Goal: Book appointment/travel/reservation

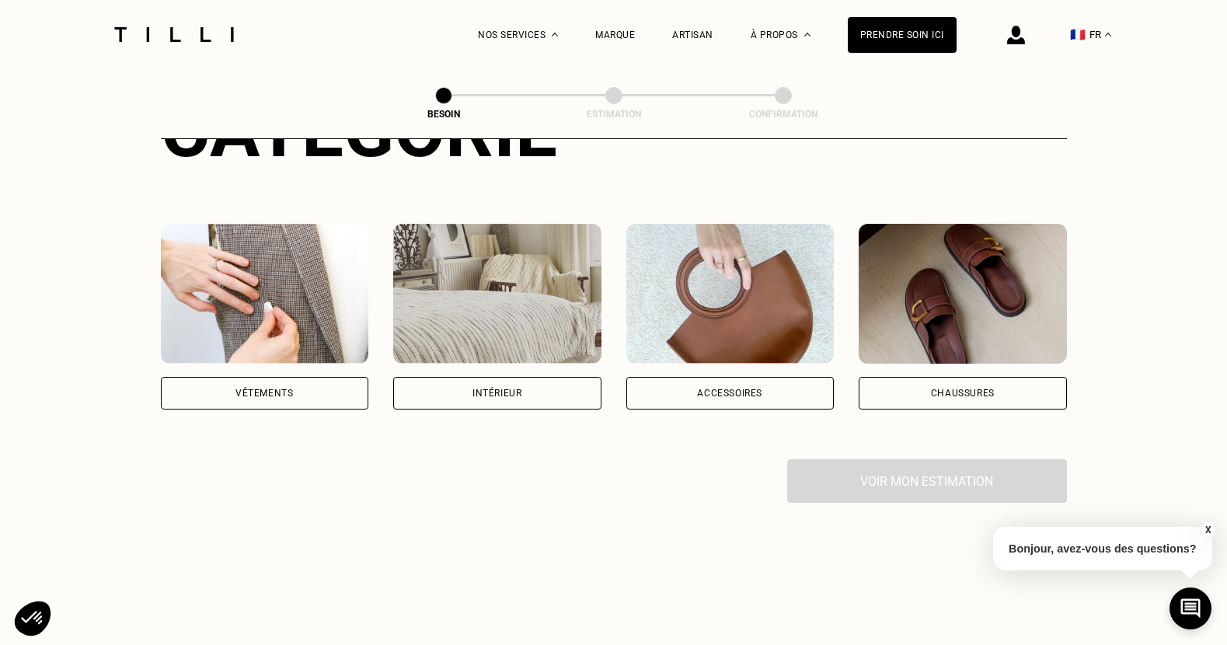
scroll to position [242, 0]
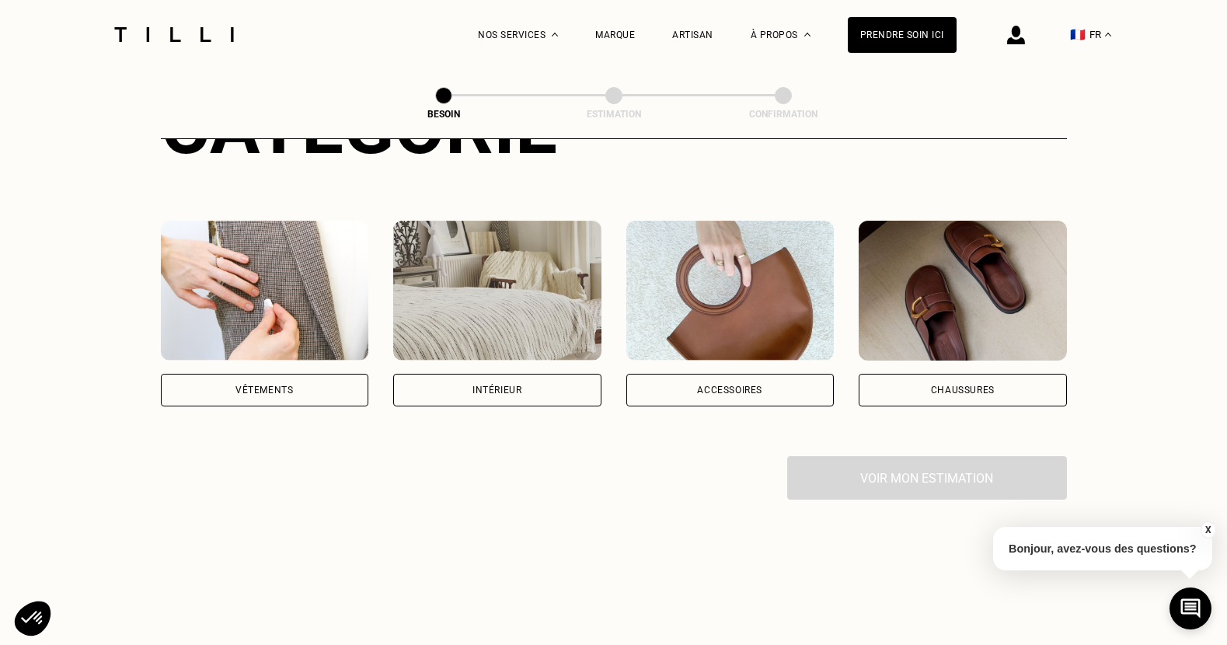
click at [275, 385] on div "Vêtements" at bounding box center [263, 389] width 57 height 9
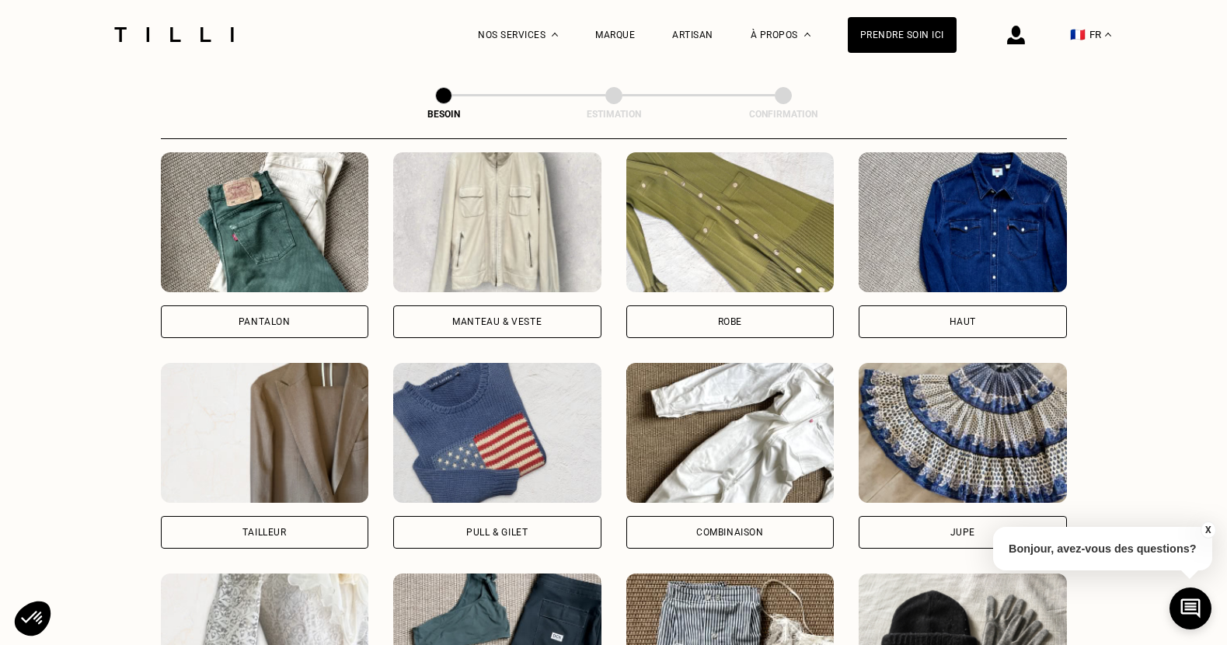
scroll to position [754, 0]
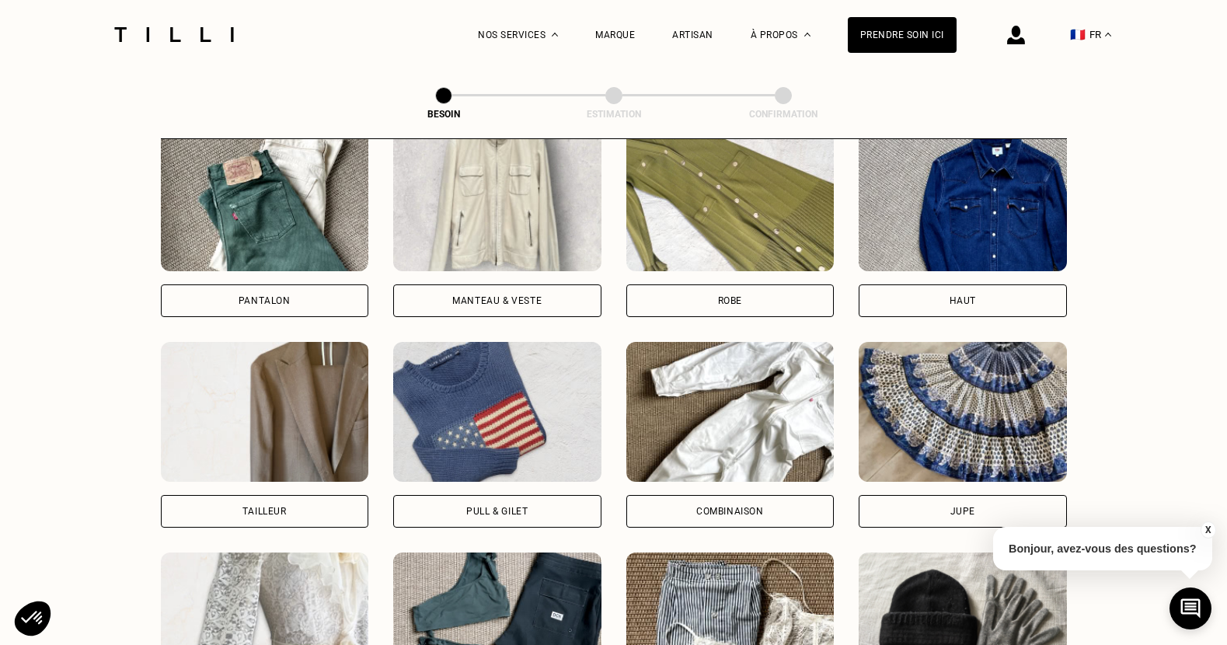
click at [484, 296] on div "Manteau & Veste" at bounding box center [496, 300] width 89 height 9
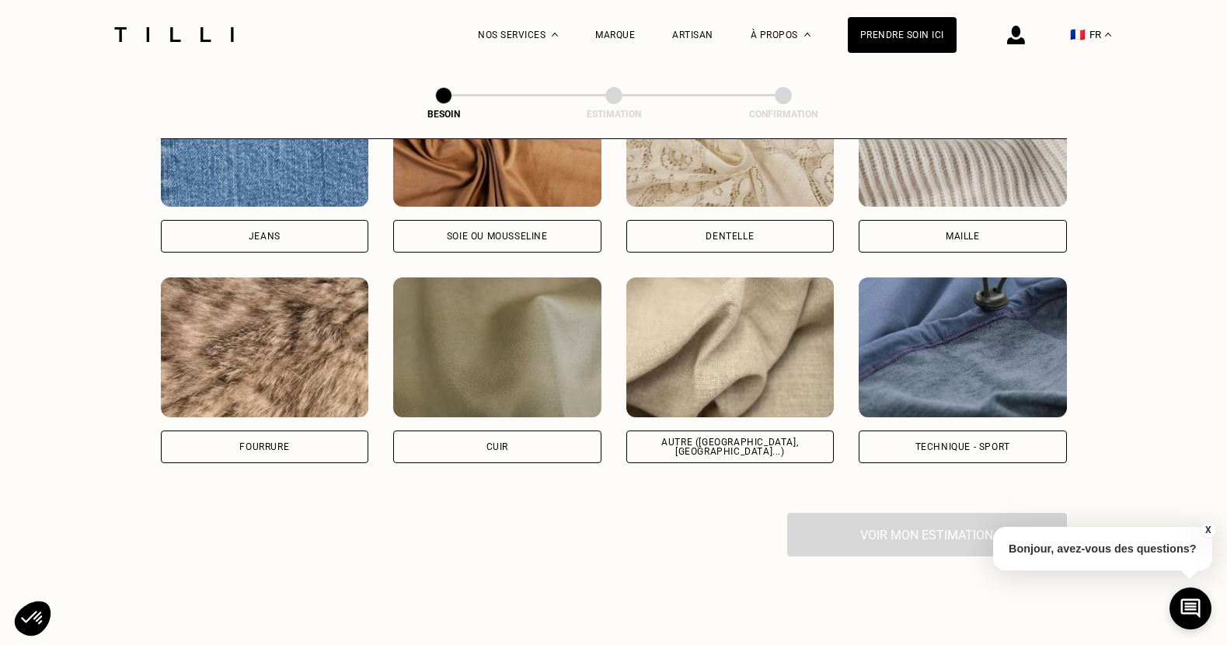
scroll to position [1794, 0]
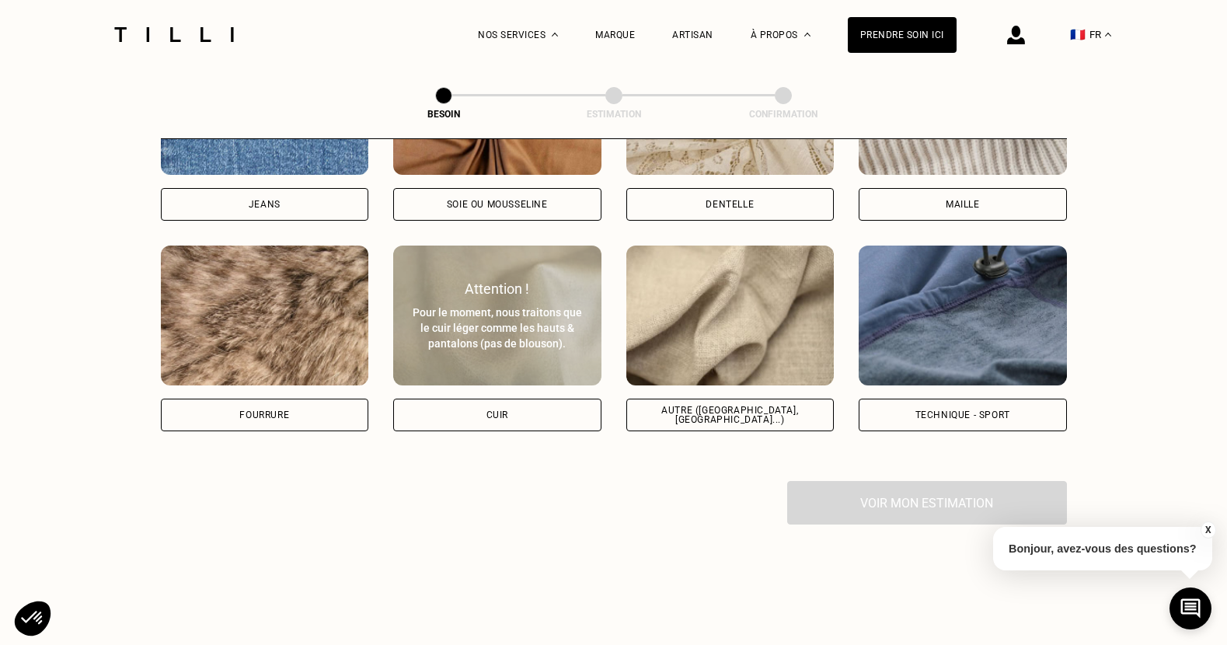
click at [516, 399] on div "Cuir" at bounding box center [497, 415] width 208 height 33
select select "FR"
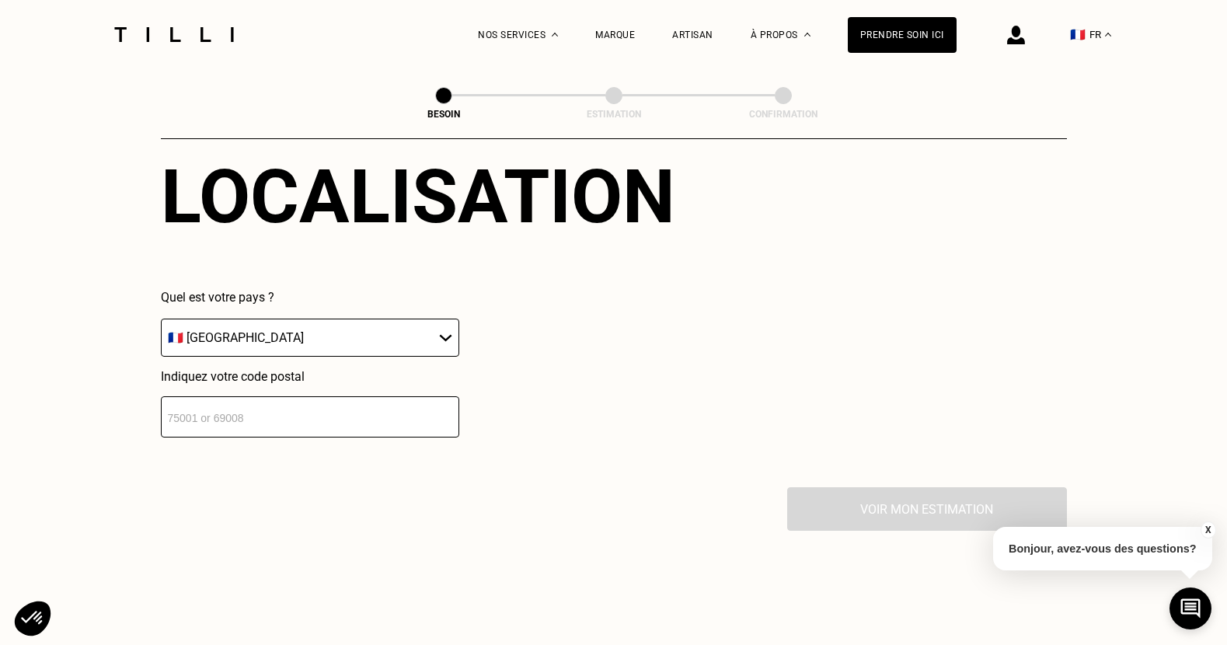
scroll to position [2183, 0]
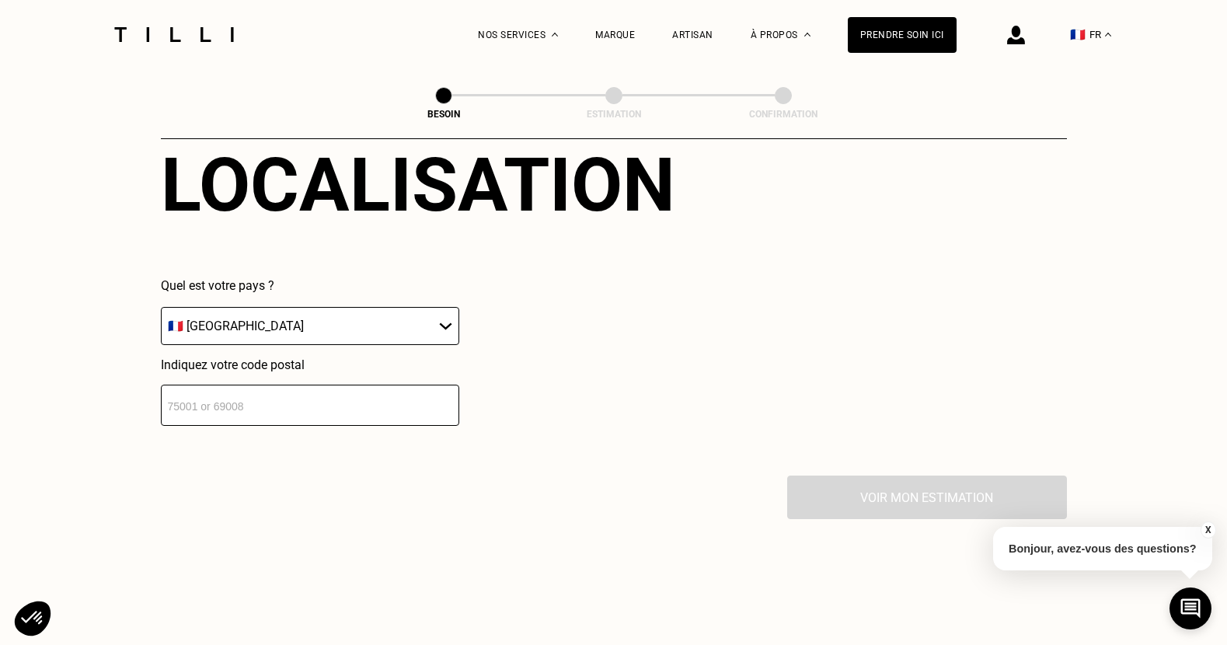
click at [376, 392] on input "number" at bounding box center [310, 405] width 298 height 41
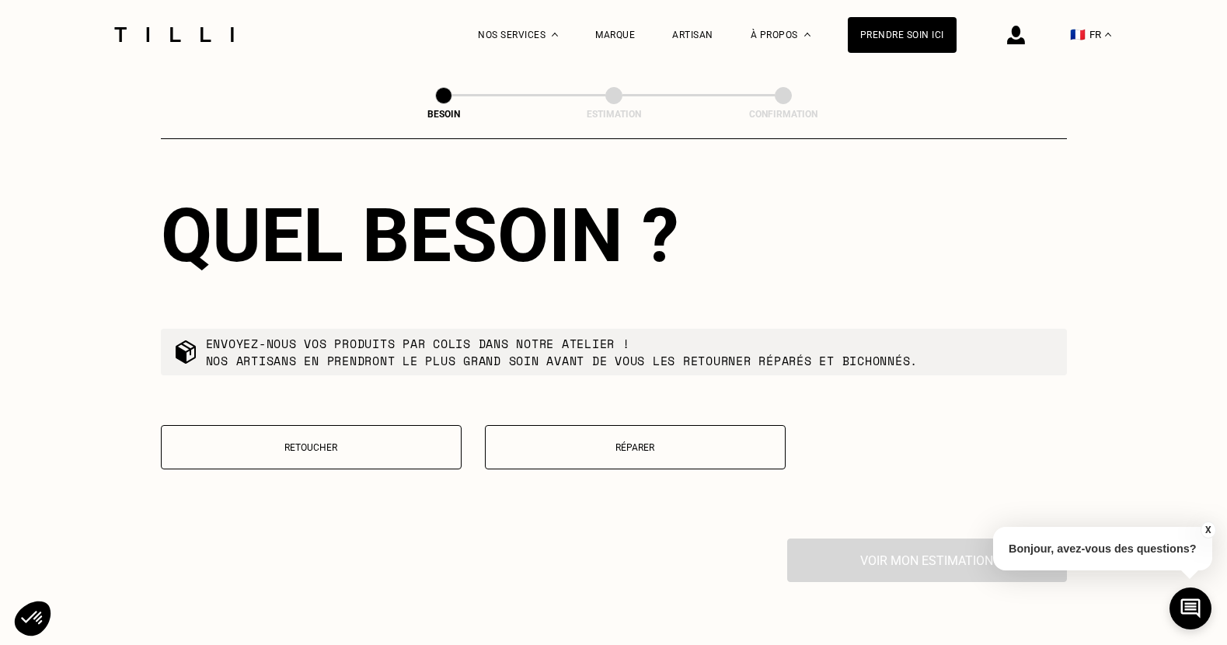
scroll to position [2542, 0]
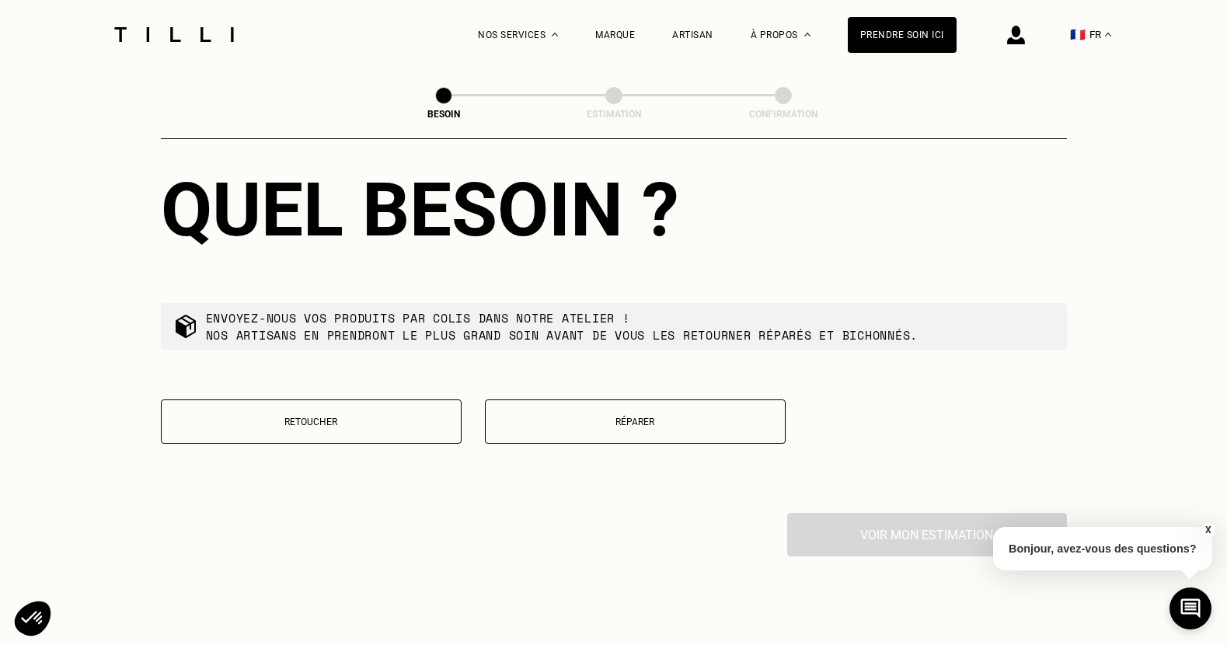
type input "92160"
click at [632, 413] on button "Réparer" at bounding box center [635, 421] width 301 height 44
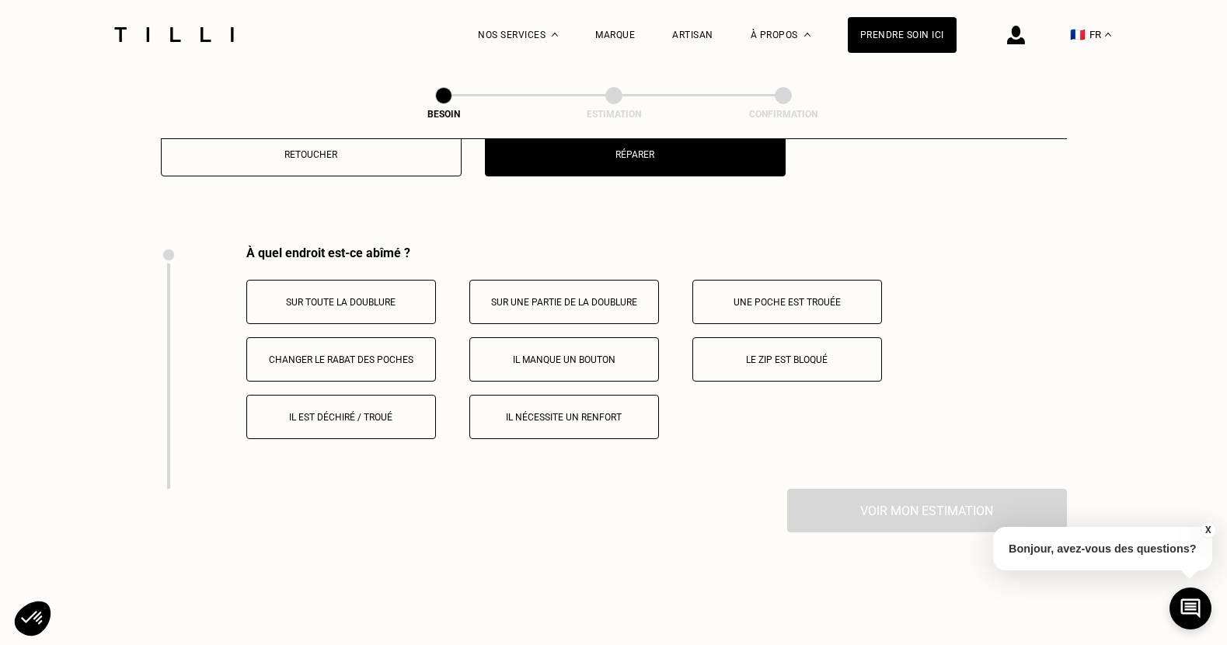
scroll to position [2866, 0]
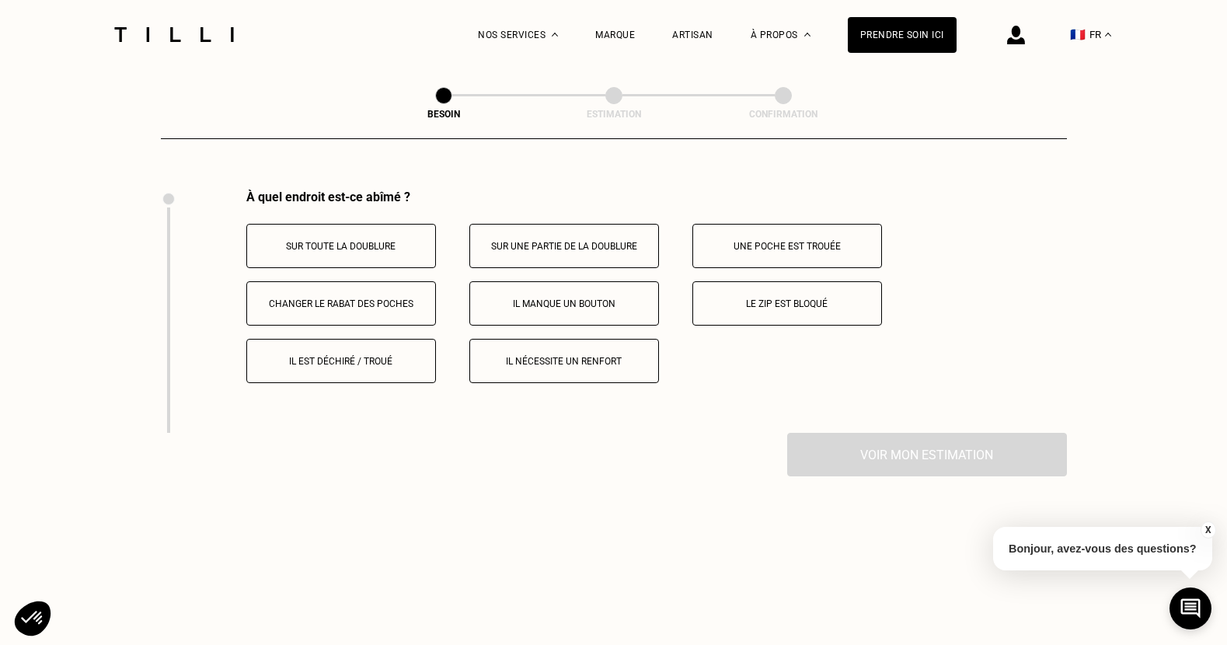
click at [351, 356] on p "Il est déchiré / troué" at bounding box center [341, 361] width 172 height 11
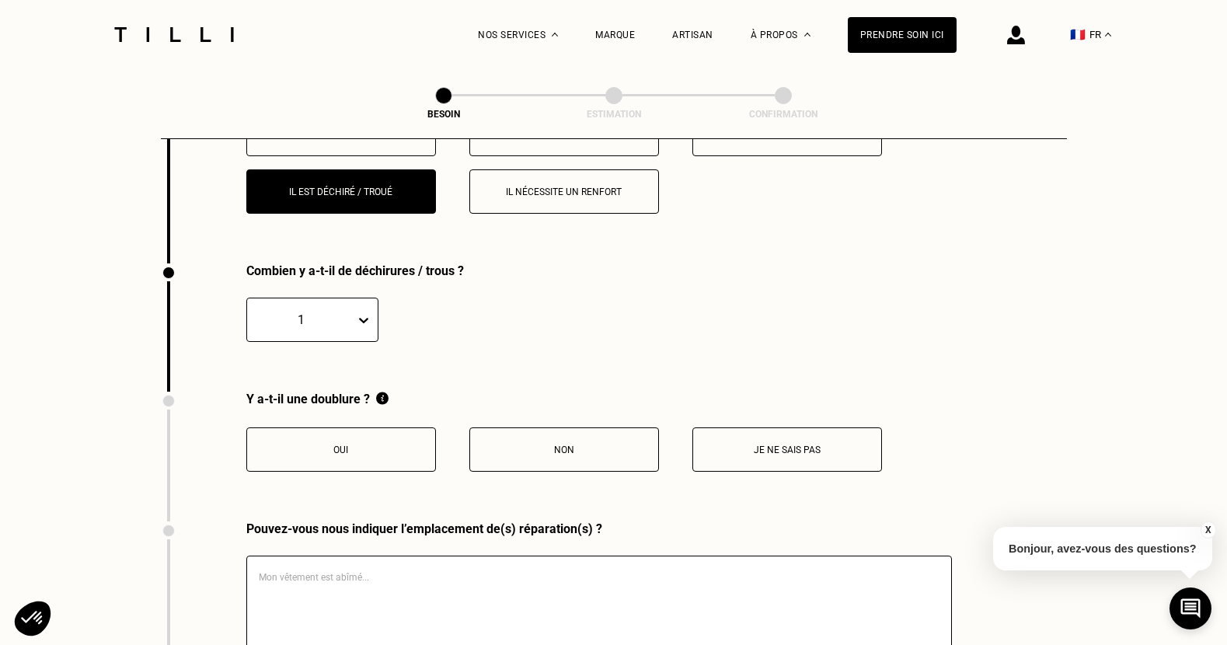
scroll to position [3109, 0]
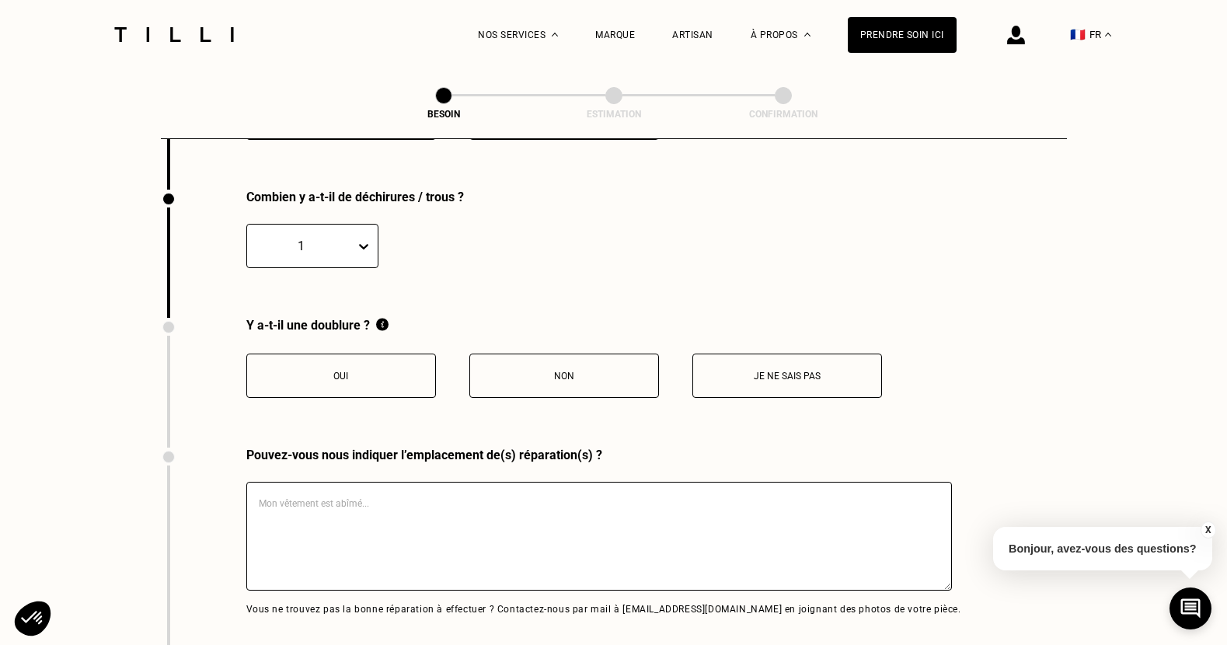
click at [377, 371] on button "Oui" at bounding box center [341, 376] width 190 height 44
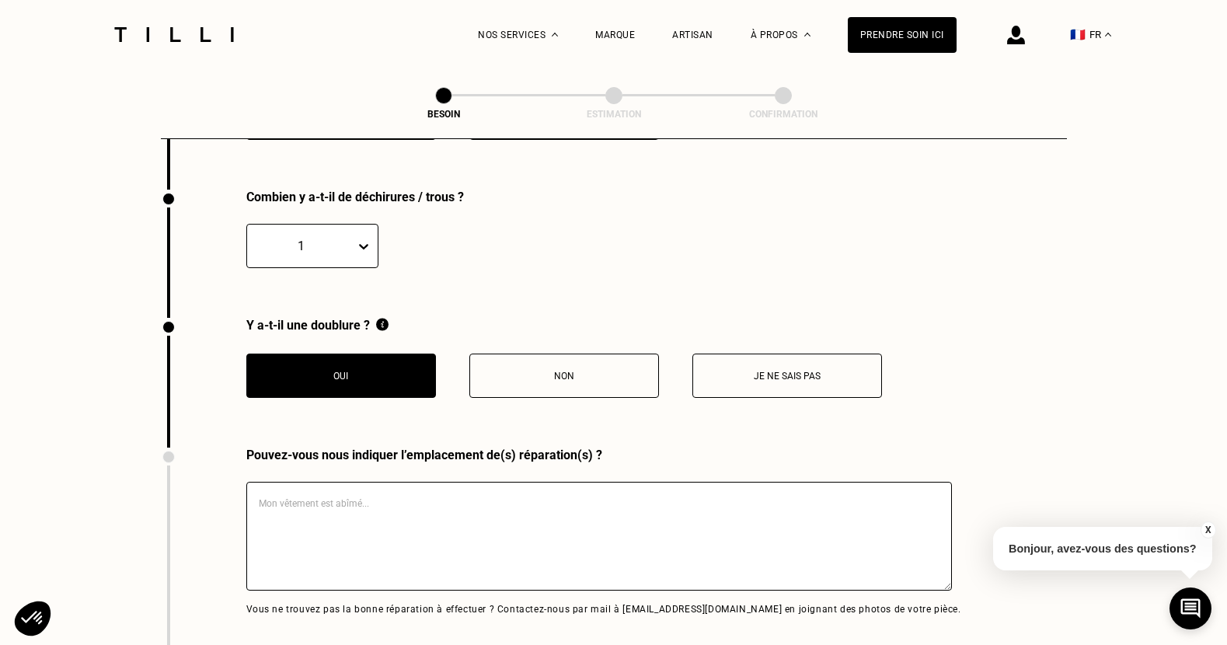
click at [492, 512] on textarea at bounding box center [599, 536] width 706 height 109
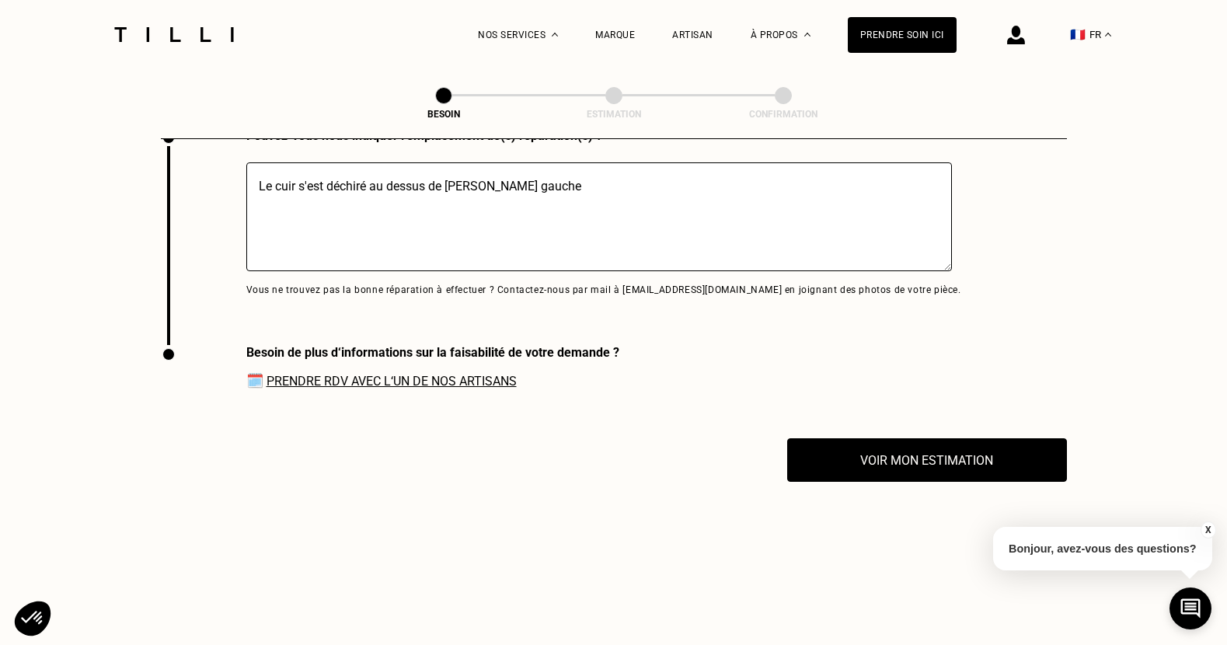
scroll to position [3430, 0]
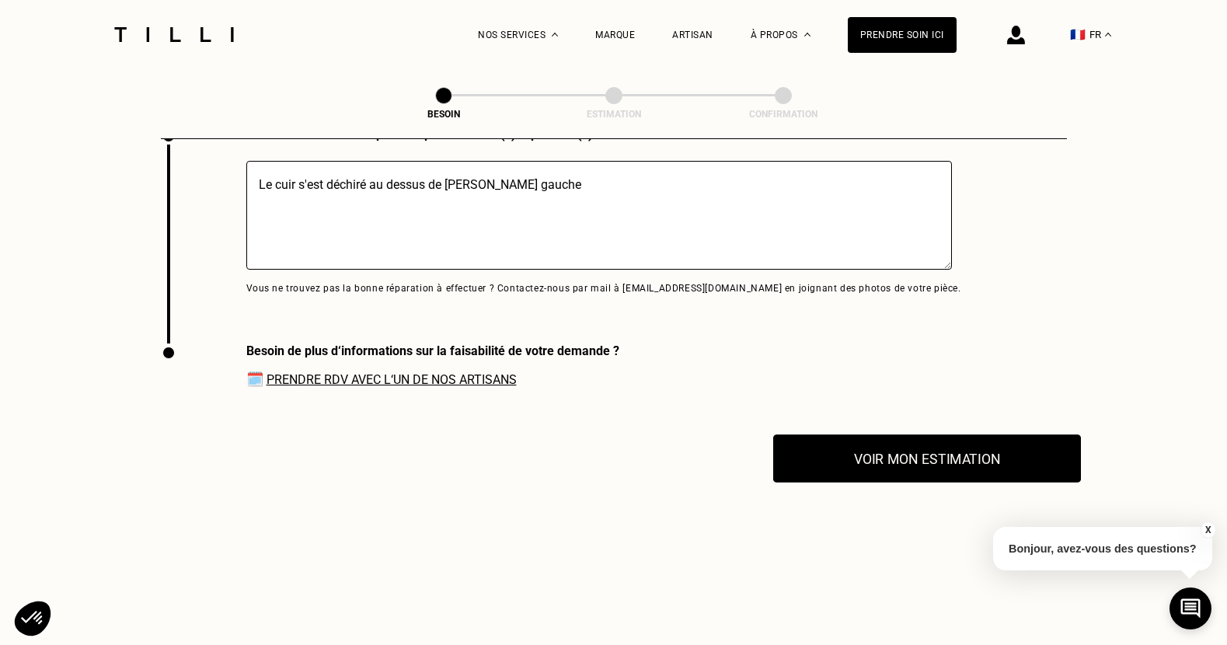
type textarea "Le cuir s'est déchiré au dessus de [PERSON_NAME] gauche"
click at [922, 444] on button "Voir mon estimation" at bounding box center [927, 458] width 308 height 48
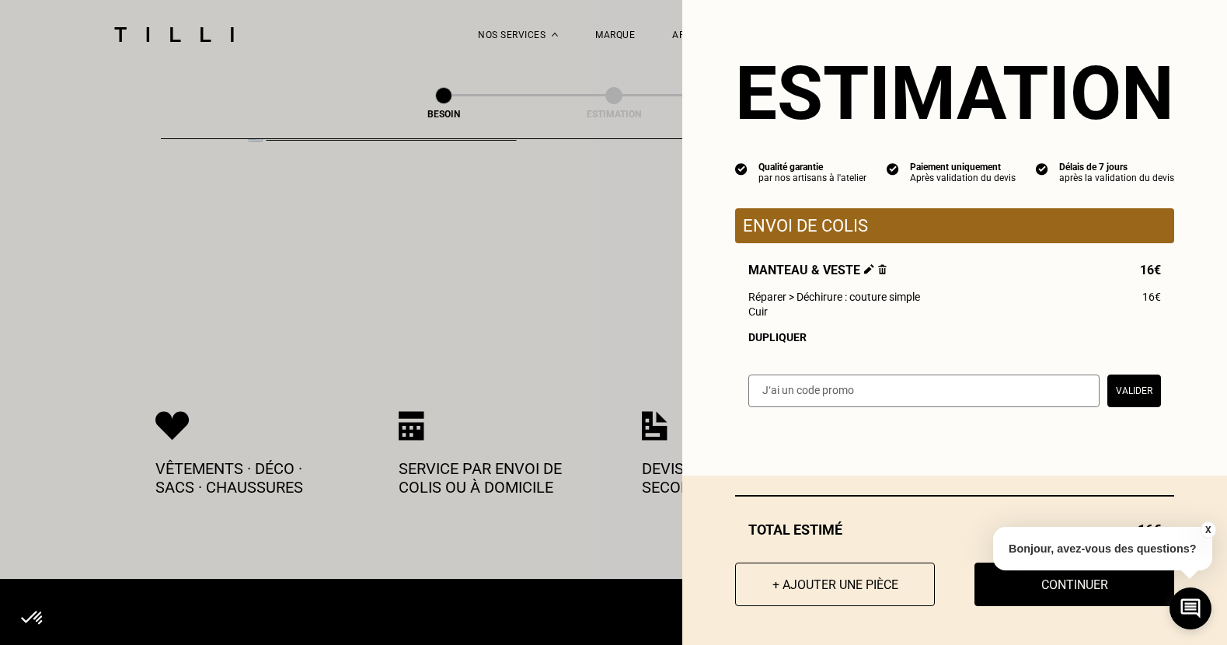
scroll to position [3676, 0]
click at [1206, 530] on button "X" at bounding box center [1208, 529] width 16 height 17
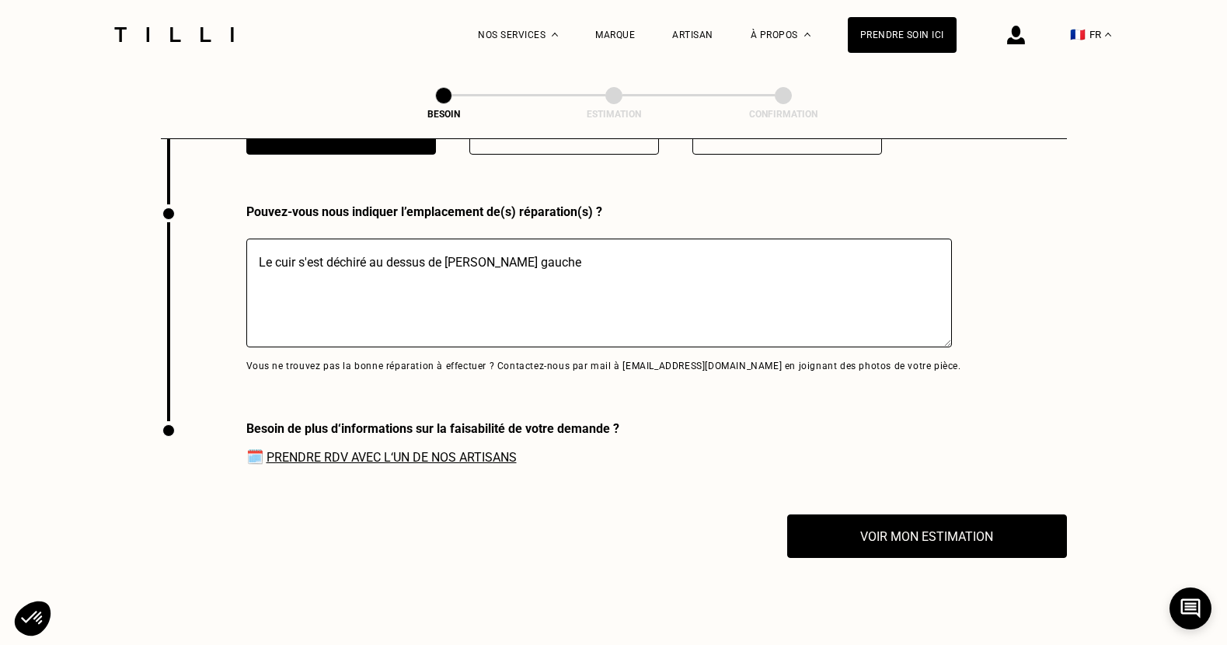
scroll to position [3353, 0]
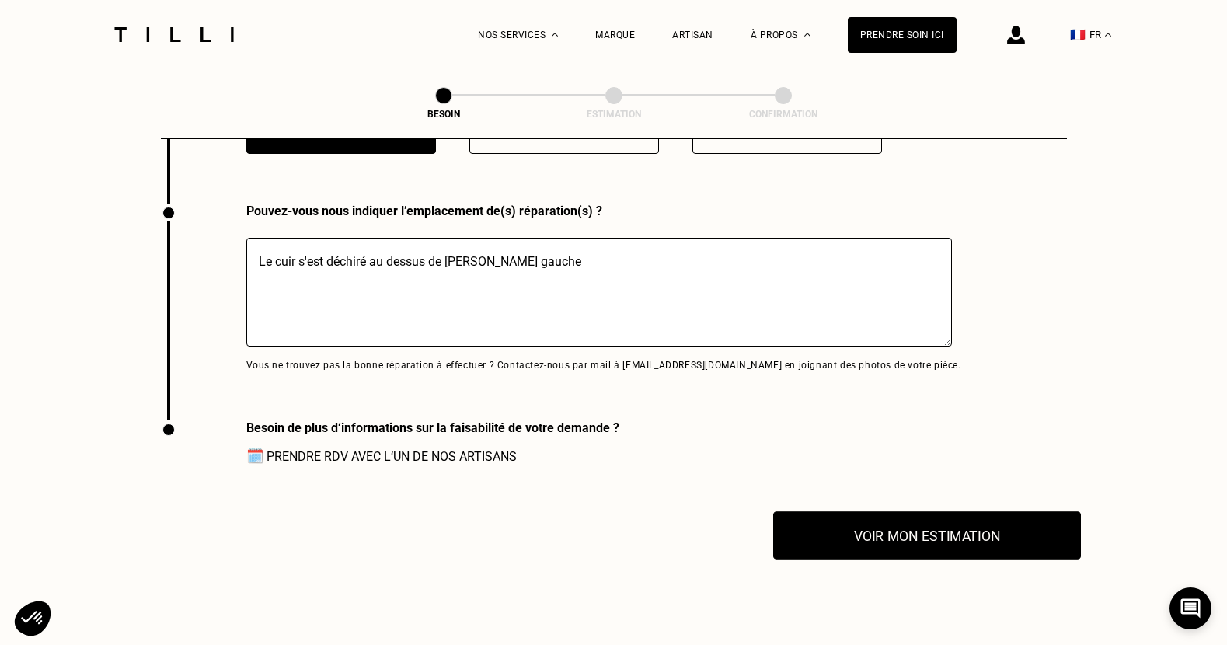
click at [912, 514] on button "Voir mon estimation" at bounding box center [927, 535] width 308 height 48
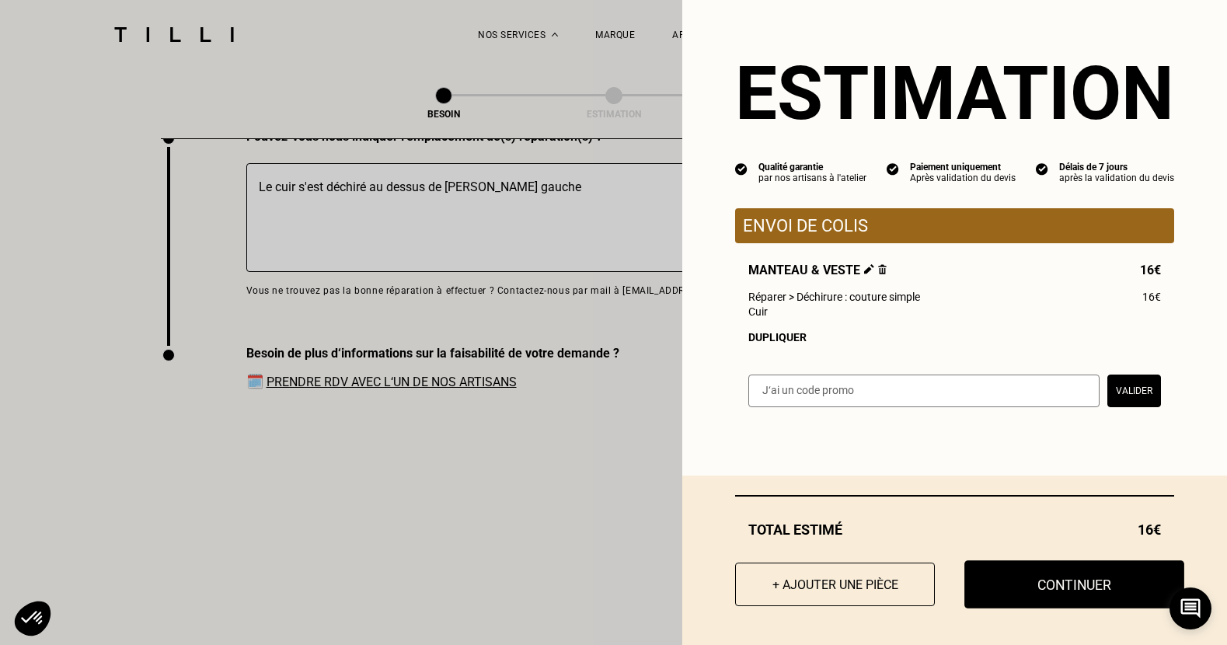
click at [1024, 576] on button "Continuer" at bounding box center [1074, 584] width 220 height 48
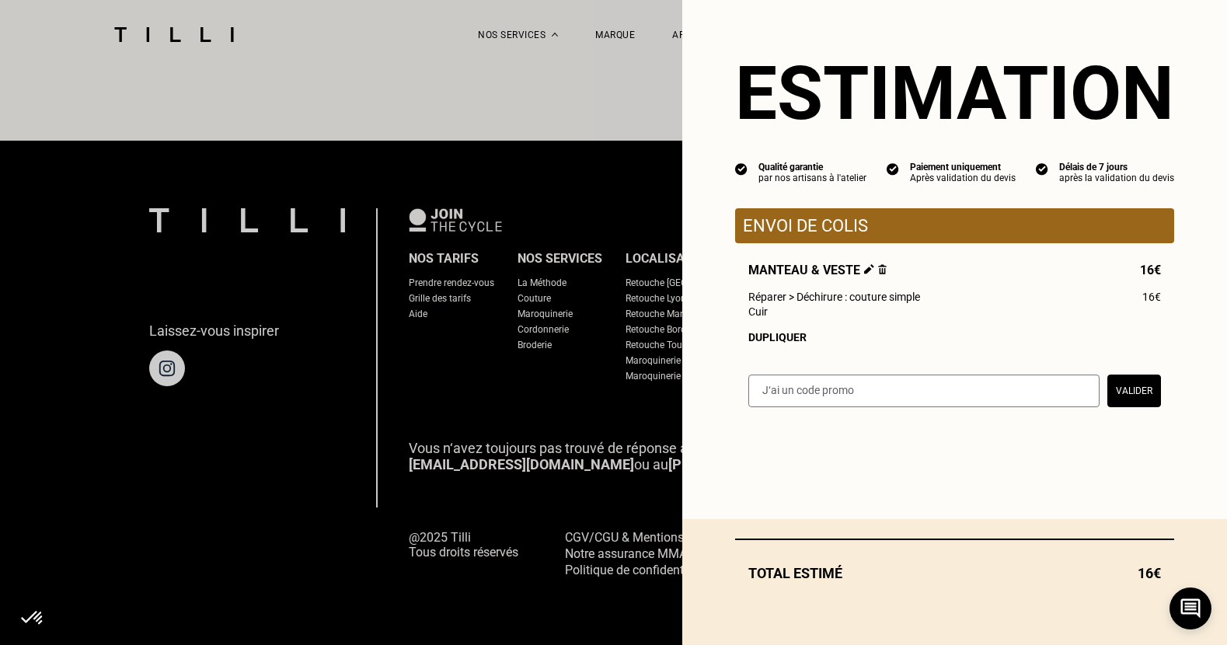
scroll to position [925, 0]
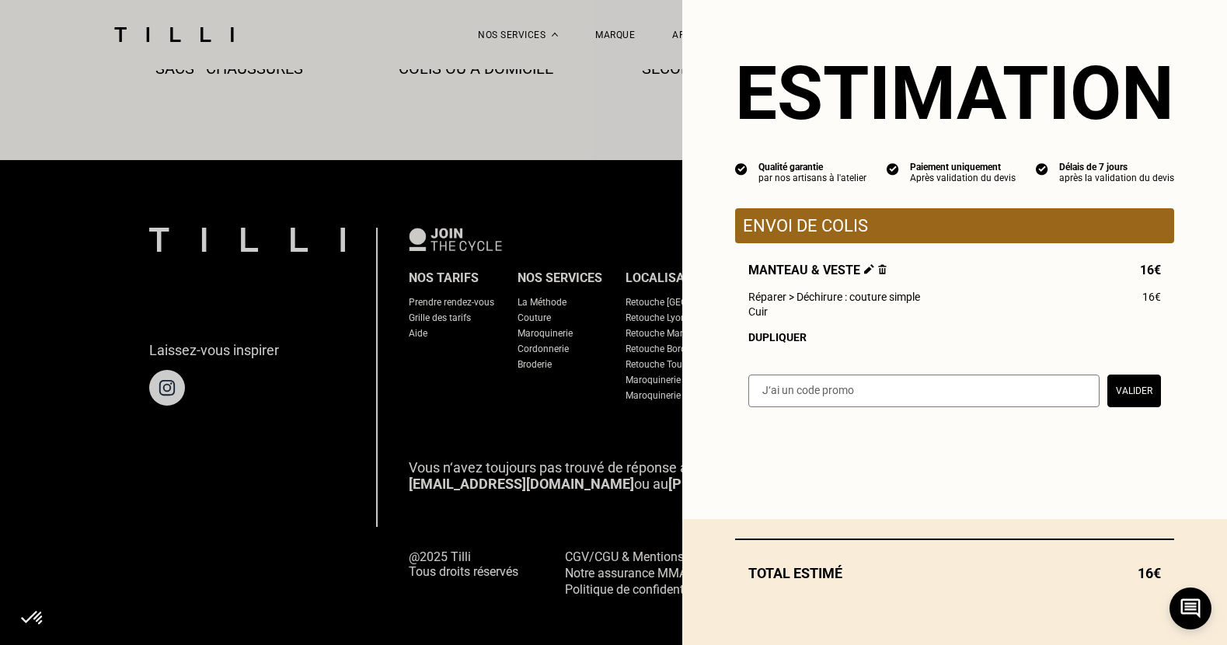
select select "FR"
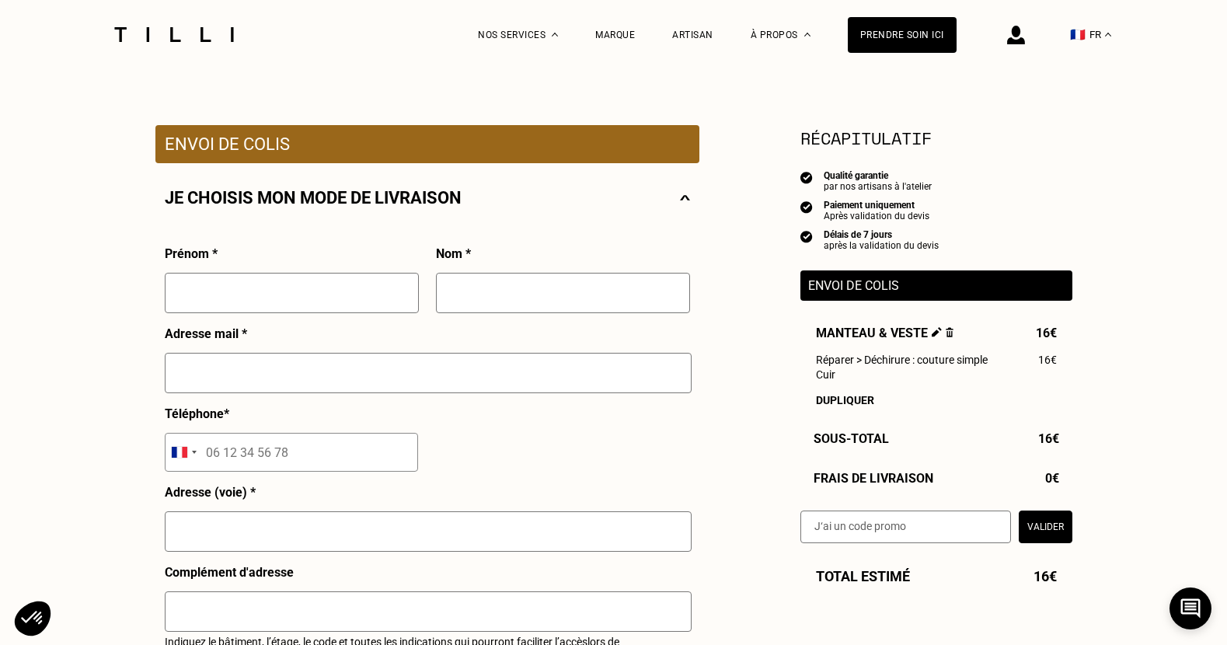
scroll to position [218, 0]
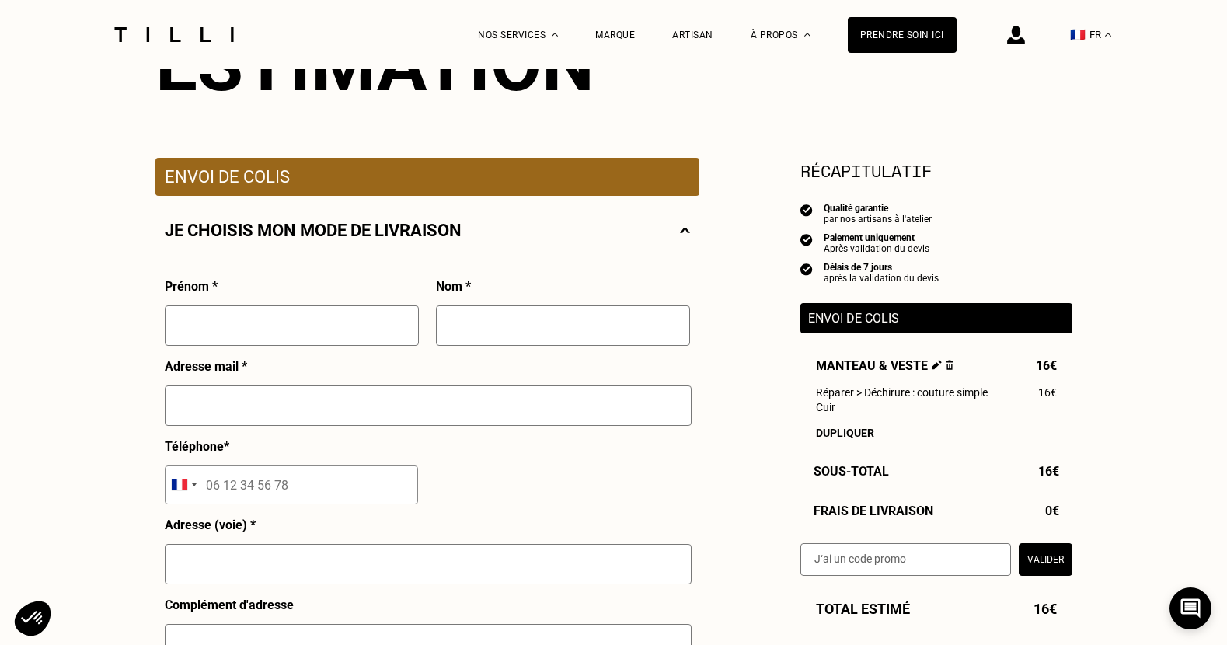
click at [277, 325] on input "text" at bounding box center [292, 325] width 254 height 40
type input "[PERSON_NAME]"
click at [483, 336] on input "text" at bounding box center [563, 325] width 254 height 40
type input "[PERSON_NAME]"
click at [490, 402] on input "text" at bounding box center [428, 405] width 527 height 40
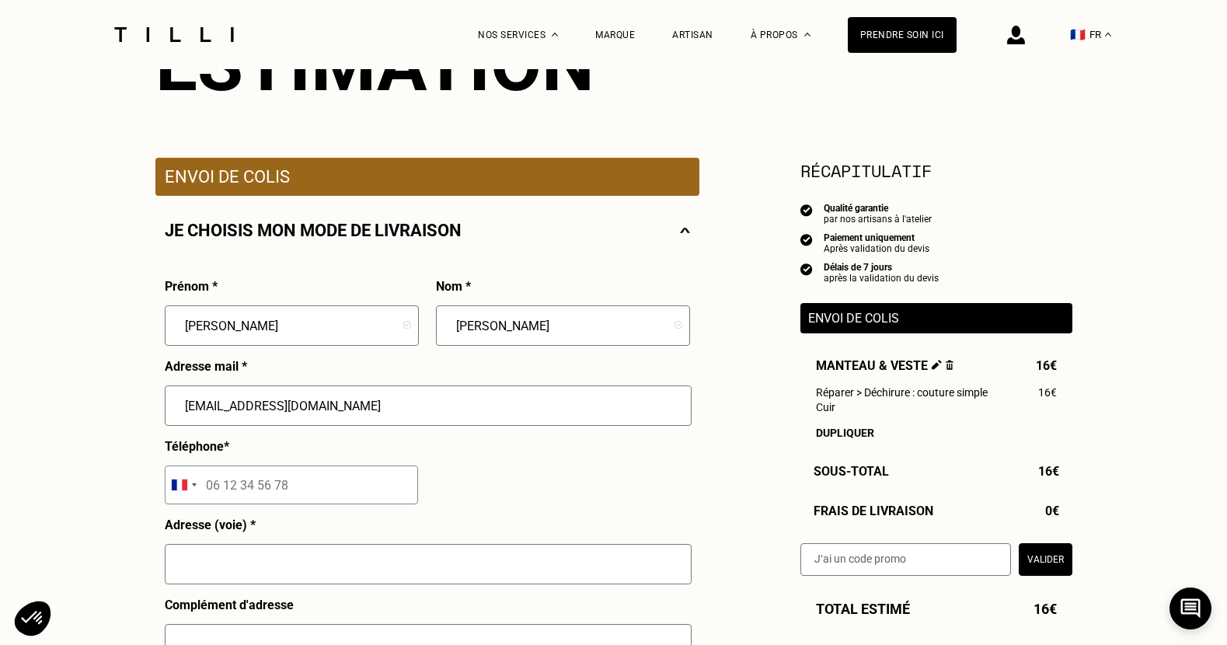
drag, startPoint x: 307, startPoint y: 410, endPoint x: 232, endPoint y: 409, distance: 74.6
click at [232, 409] on input "[EMAIL_ADDRESS][DOMAIN_NAME]" at bounding box center [428, 405] width 527 height 40
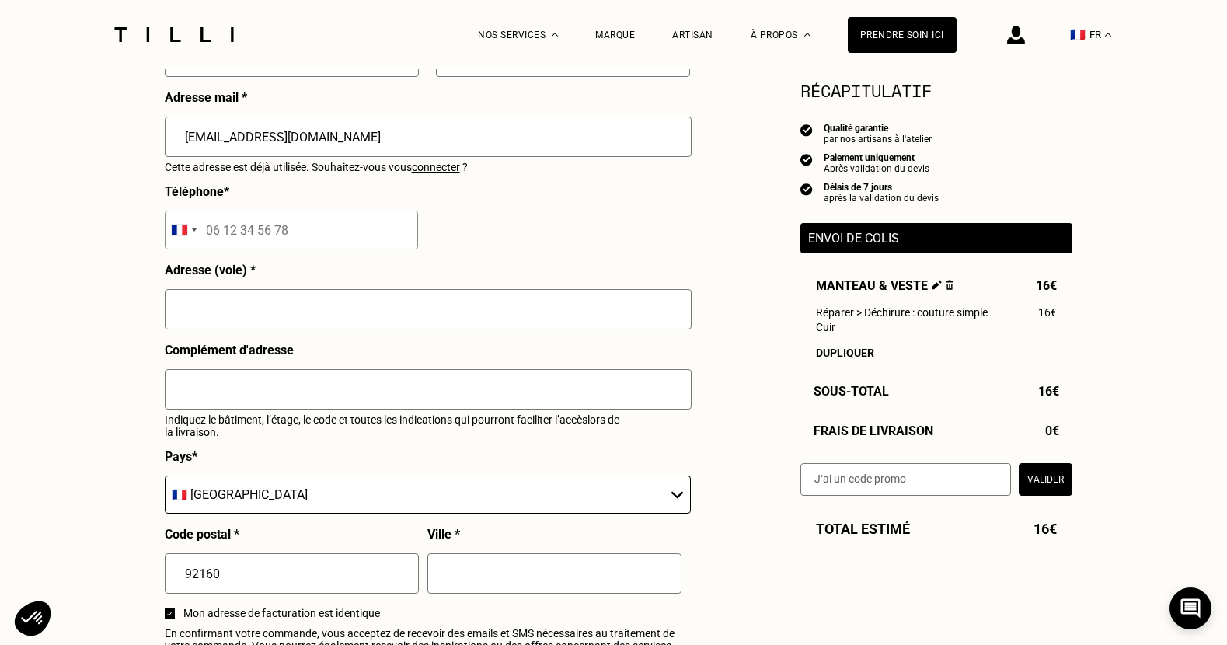
scroll to position [489, 0]
type input "[EMAIL_ADDRESS][DOMAIN_NAME]"
click at [240, 225] on input "tel" at bounding box center [291, 228] width 253 height 39
type input "06 76 61 29 51"
click at [249, 289] on input "text" at bounding box center [428, 307] width 527 height 40
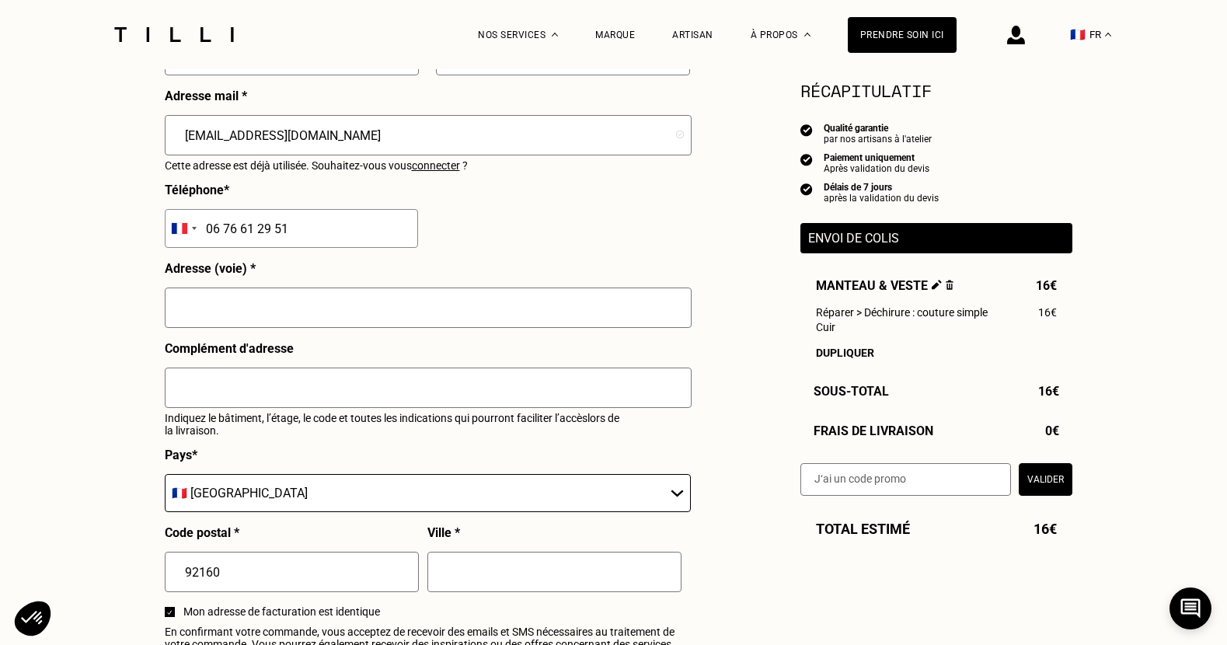
type input "[STREET_ADDRESS]"
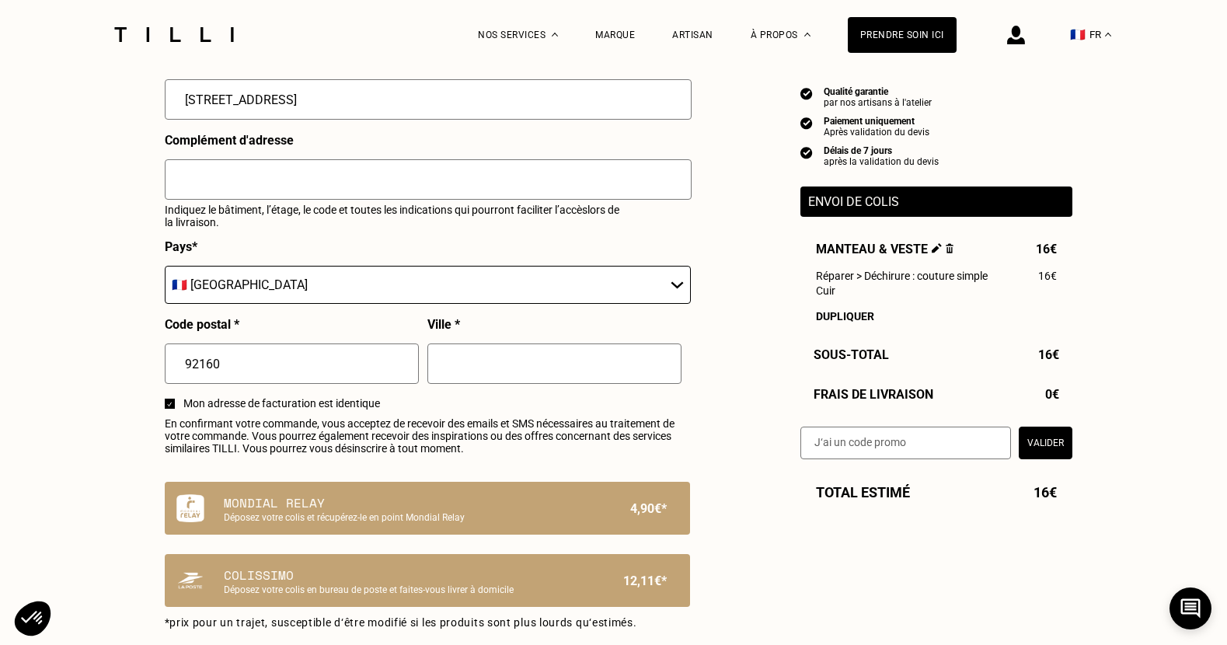
scroll to position [731, 0]
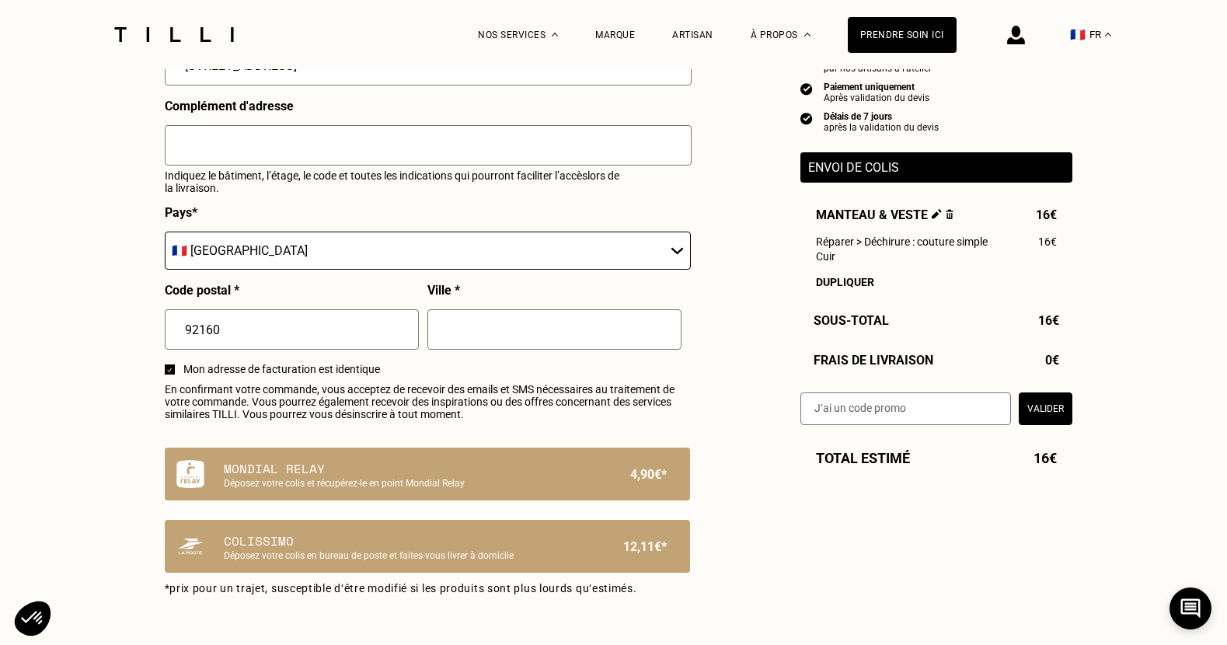
click at [517, 327] on input "text" at bounding box center [554, 329] width 254 height 40
type input "[PERSON_NAME]"
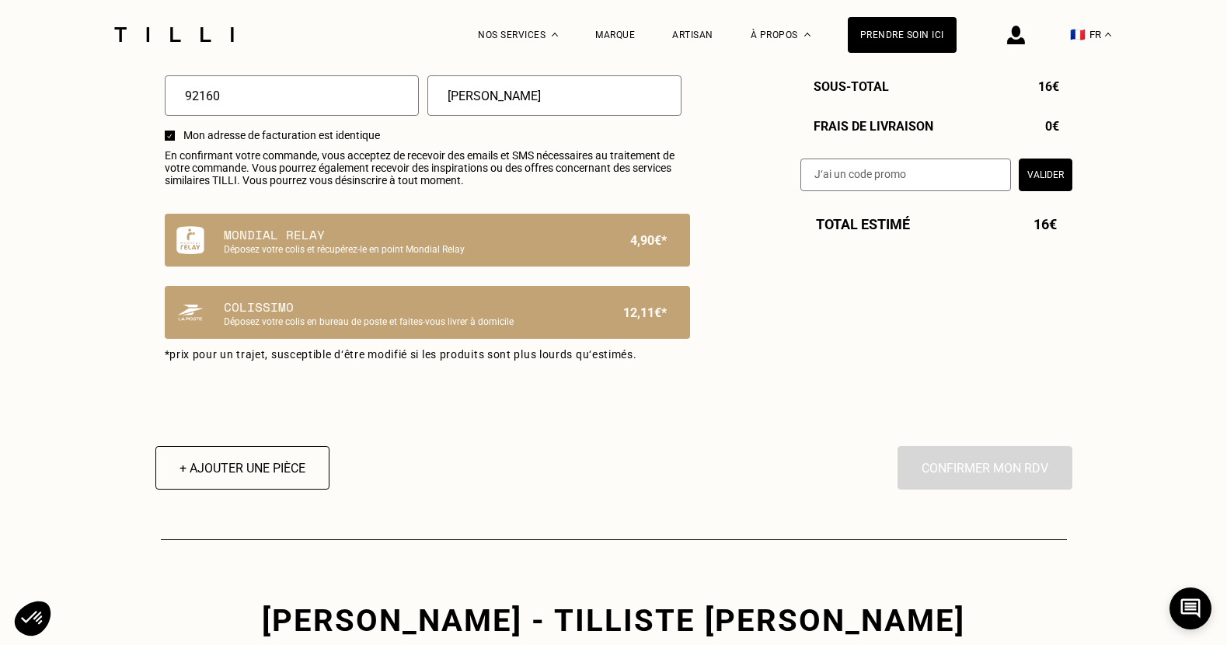
scroll to position [968, 0]
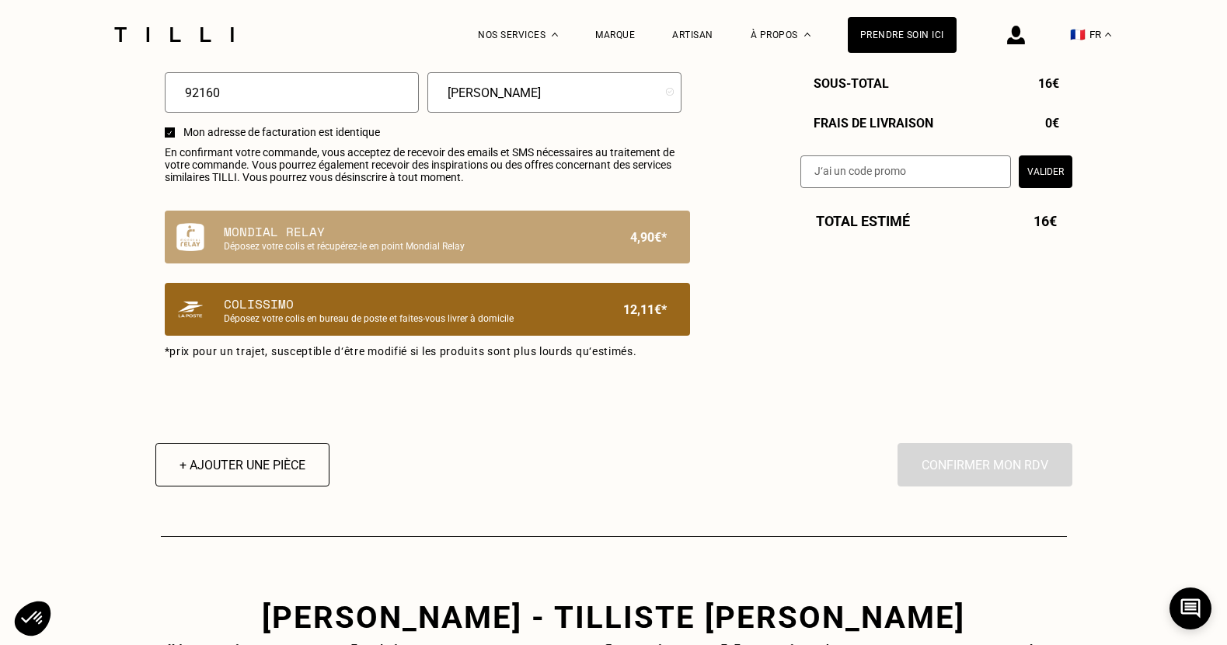
click at [430, 319] on p "Déposez votre colis en bureau de poste et faites-vous livrer à domicile" at bounding box center [401, 318] width 354 height 11
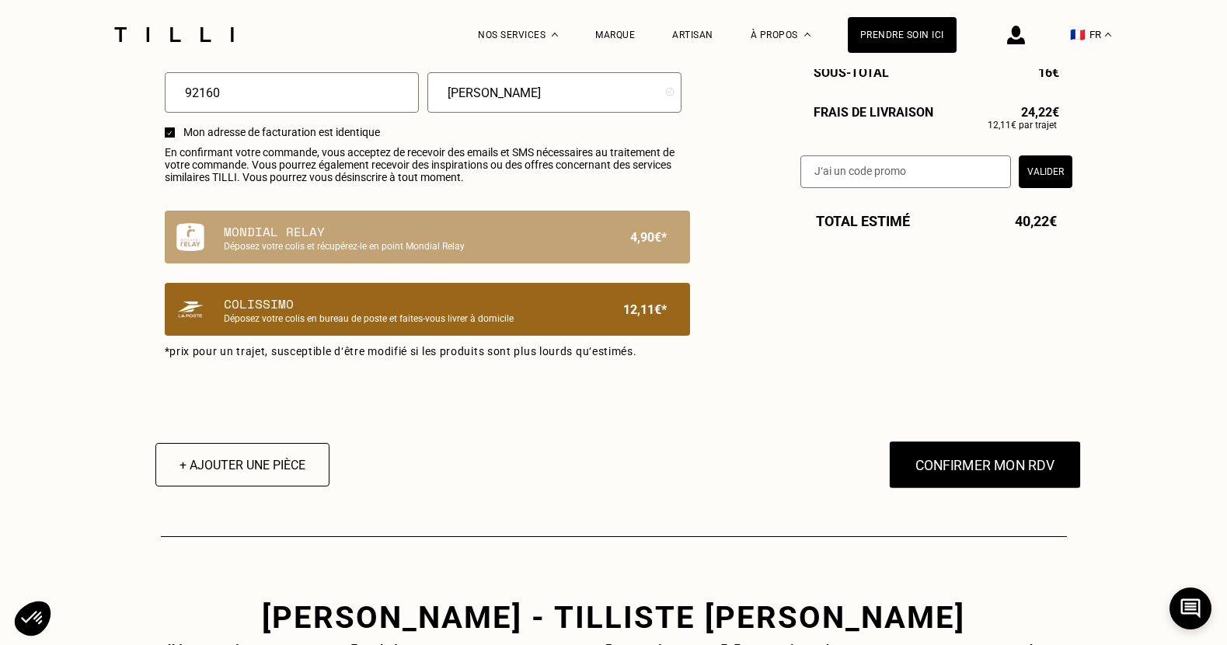
click at [964, 465] on button "Confirmer mon RDV" at bounding box center [984, 465] width 193 height 48
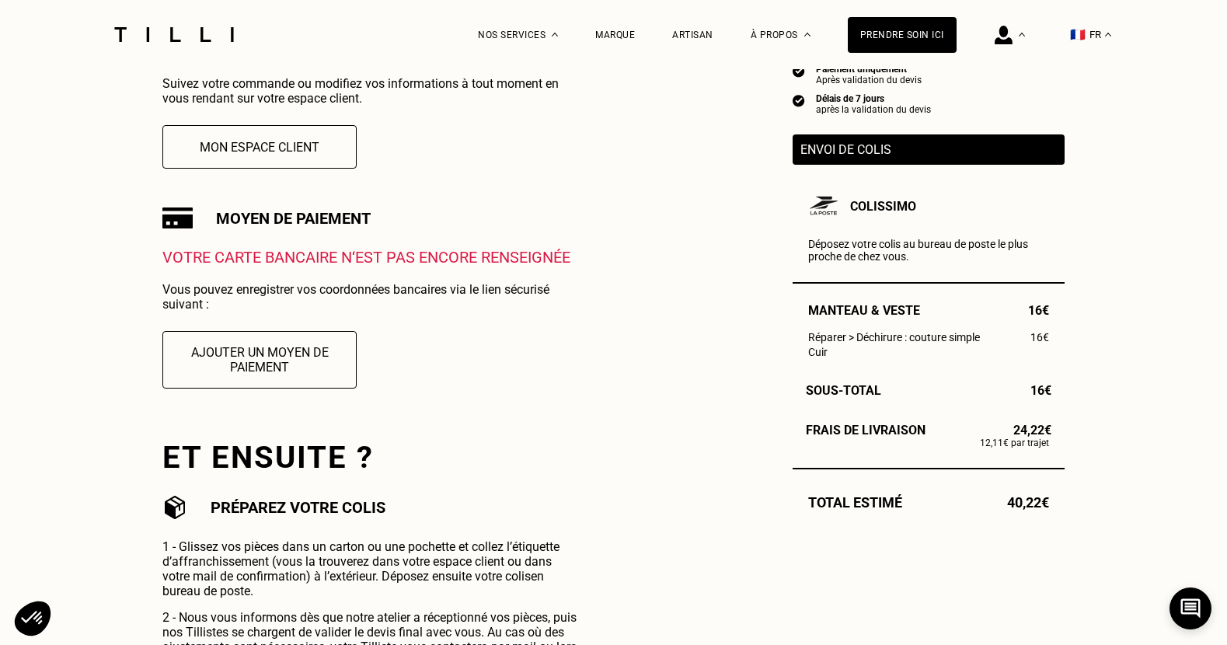
scroll to position [24, 0]
